Goal: Check status: Check status

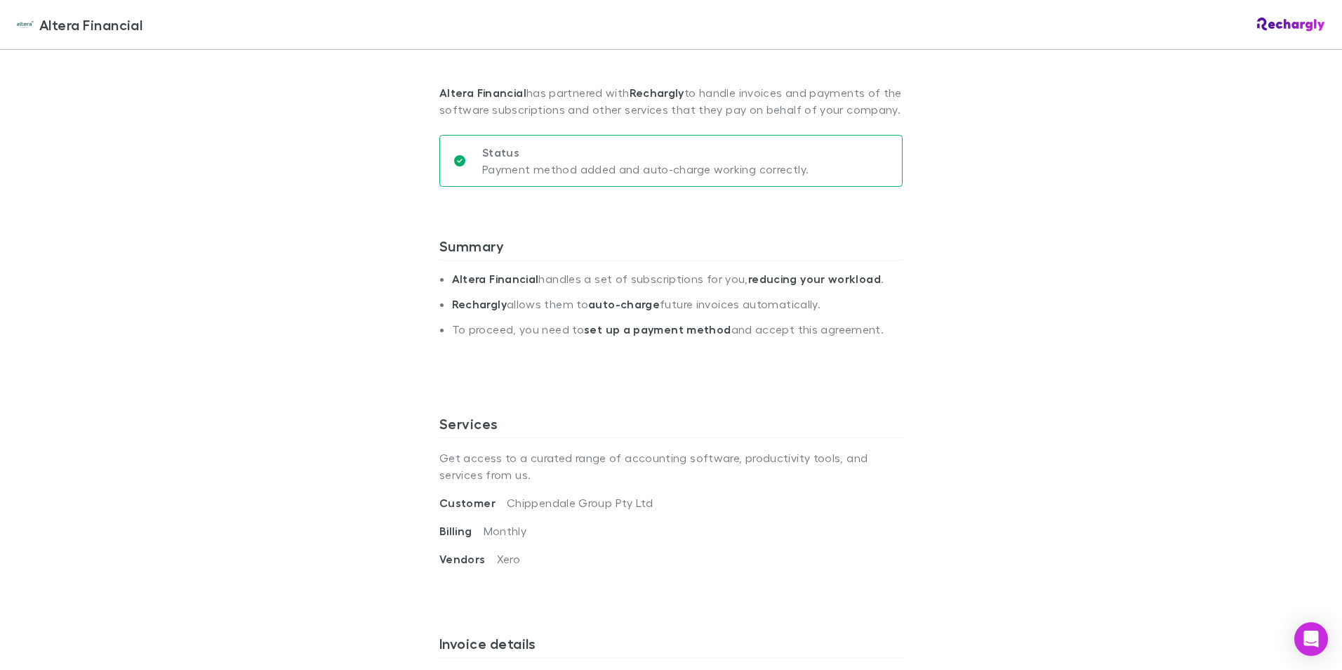
scroll to position [281, 0]
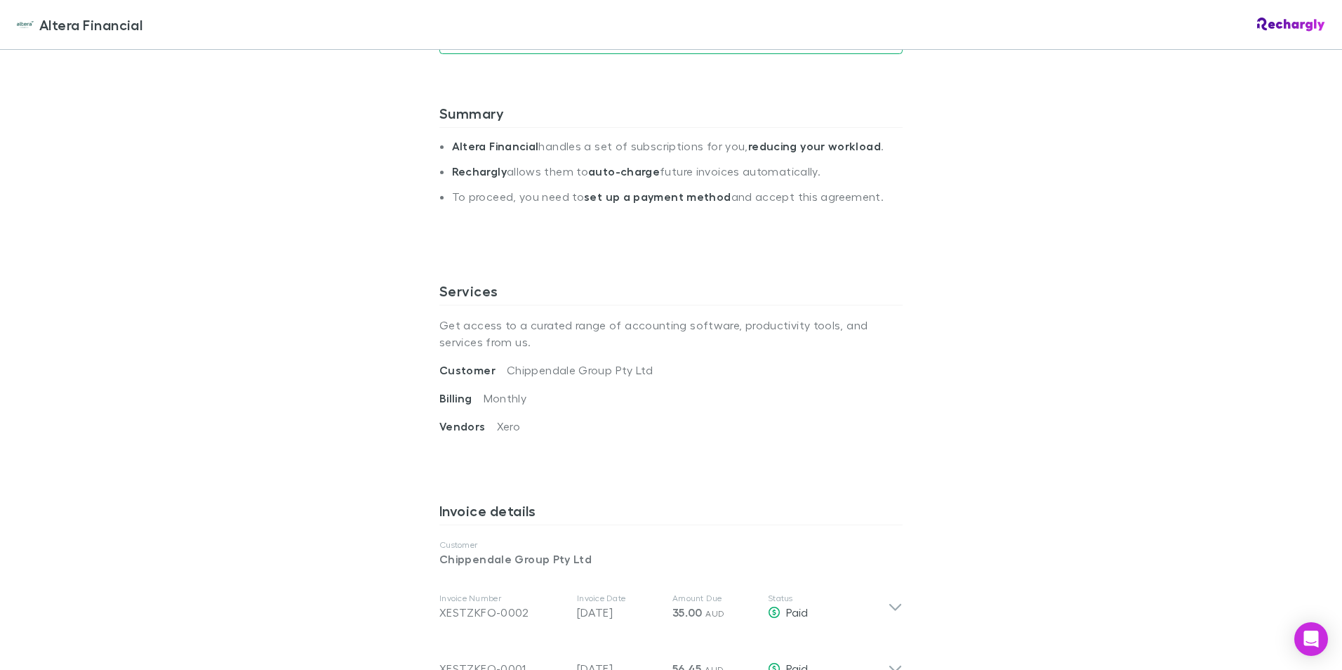
click at [208, 423] on div "Altera Financial Altera Financial Software subscriptions agreement Altera Finan…" at bounding box center [671, 335] width 1342 height 670
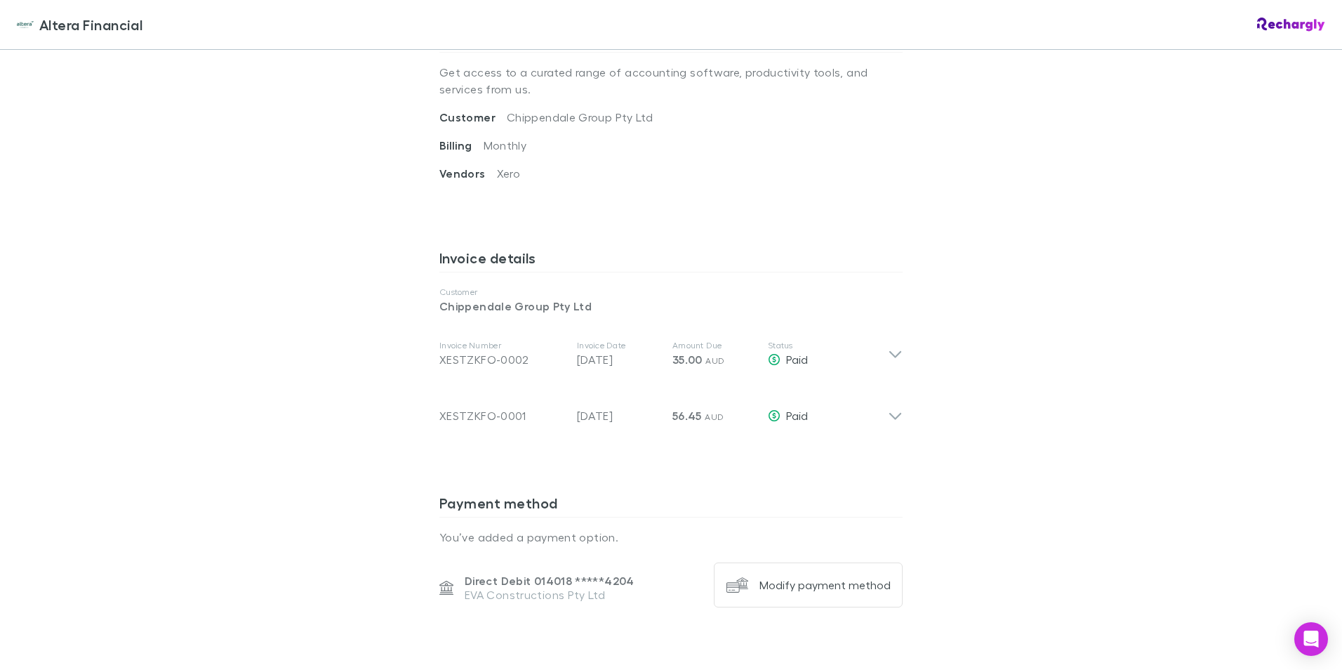
scroll to position [562, 0]
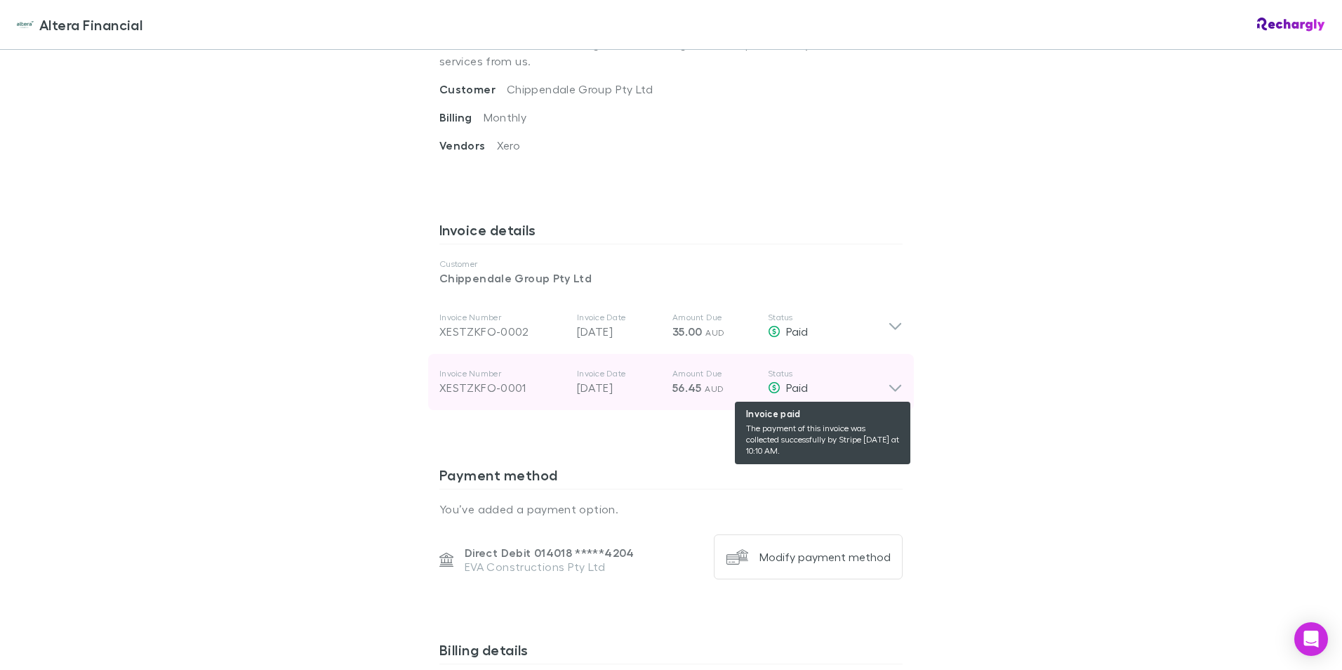
click at [882, 386] on div "Invoice Number XESTZKFO-0001 Invoice Date [DATE] Amount Due 56.45 AUD Status Pa…" at bounding box center [671, 382] width 486 height 56
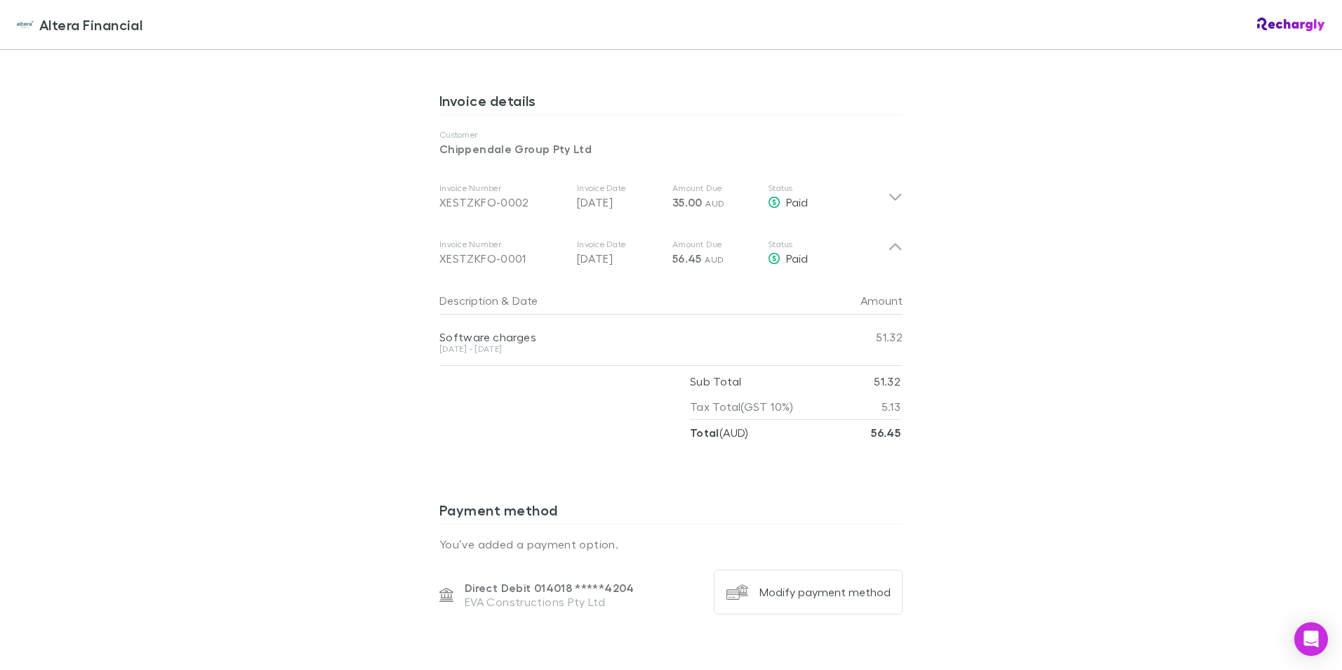
scroll to position [702, 0]
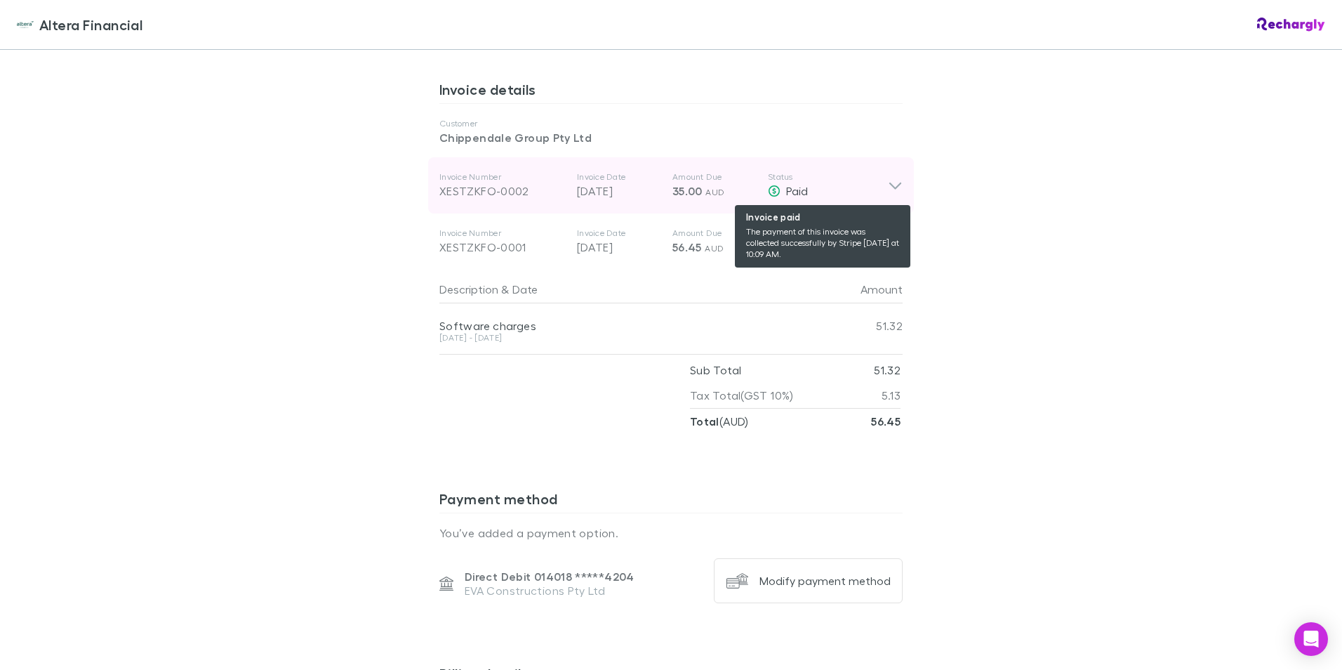
click at [875, 190] on div "Paid" at bounding box center [828, 191] width 120 height 17
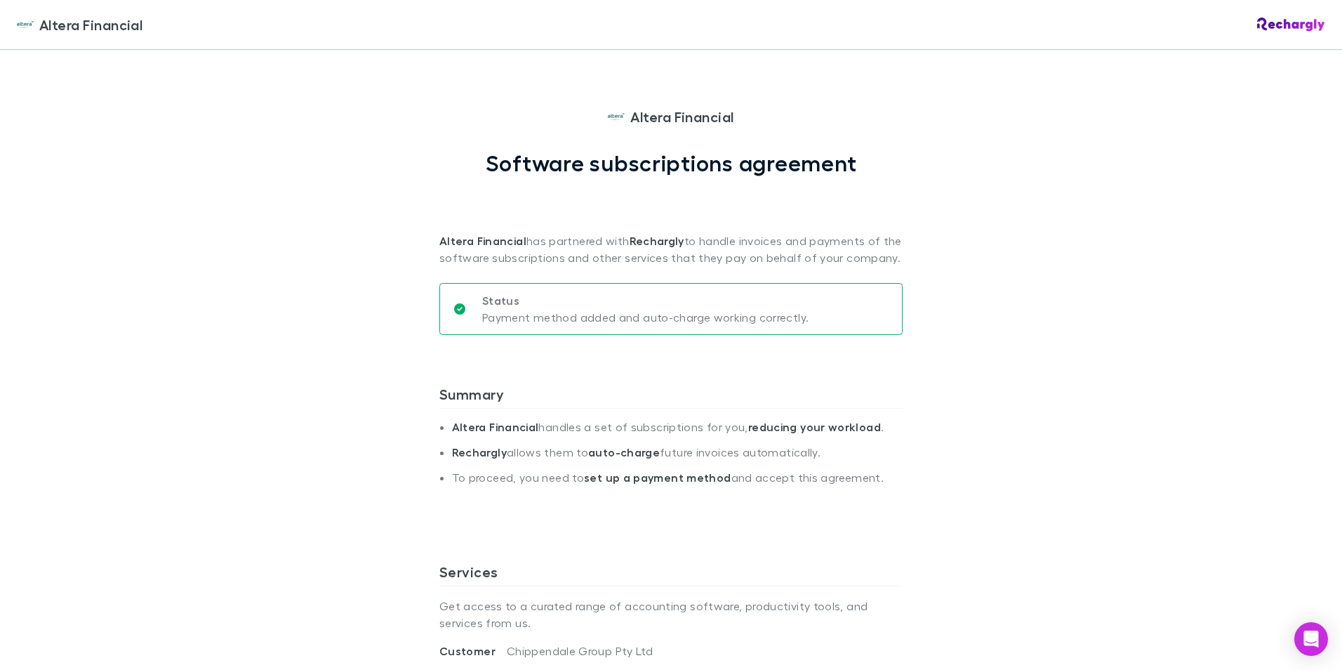
drag, startPoint x: 525, startPoint y: 99, endPoint x: 715, endPoint y: 4, distance: 212.5
